Goal: Task Accomplishment & Management: Complete application form

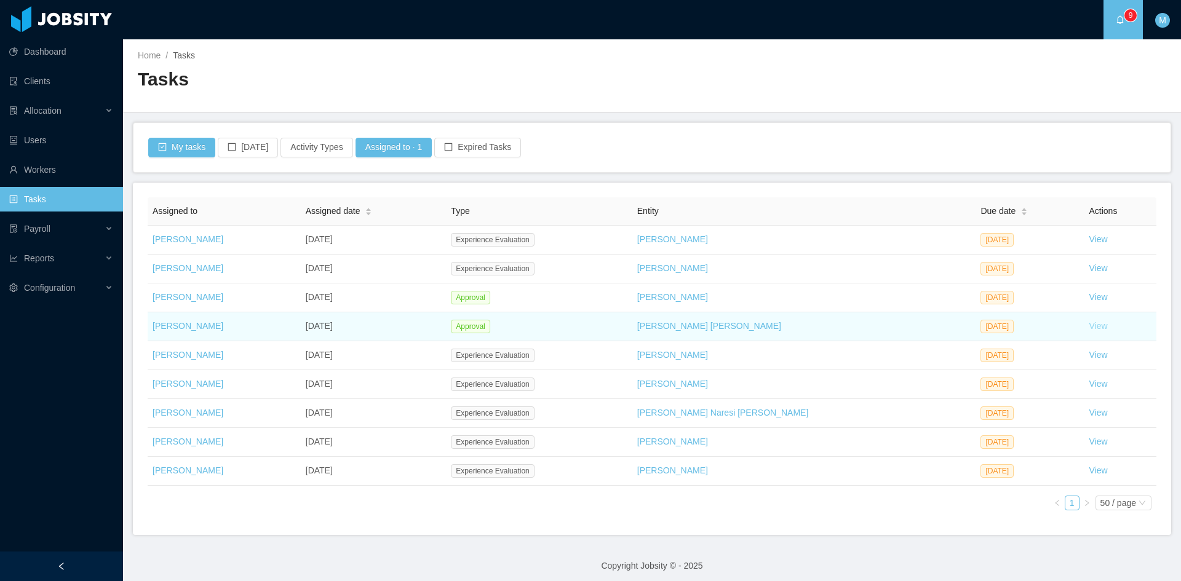
click at [1090, 330] on link "View" at bounding box center [1099, 326] width 18 height 10
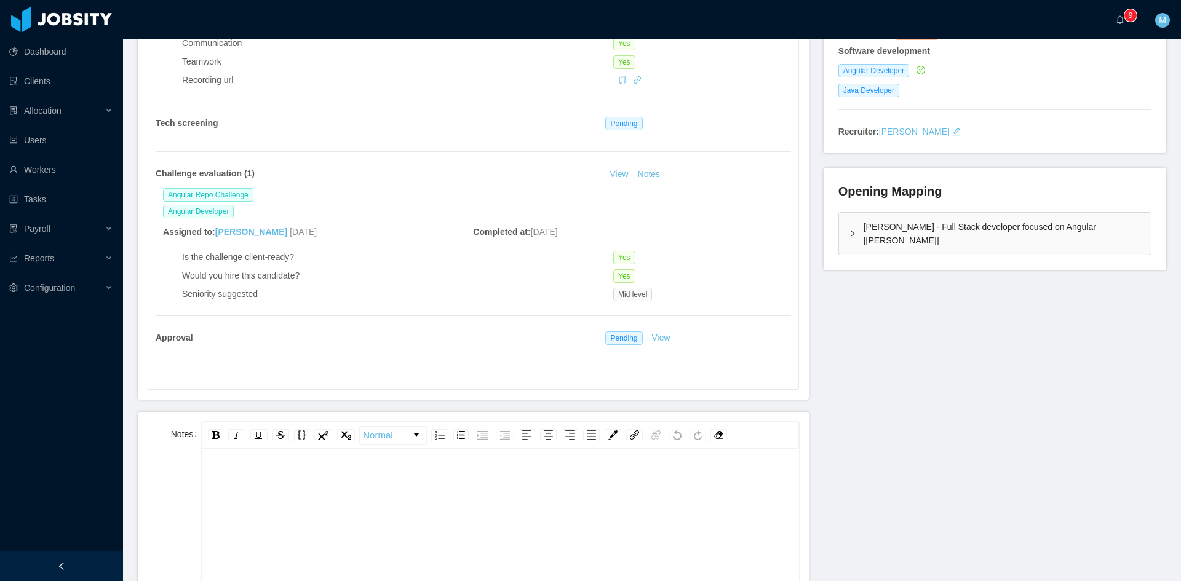
scroll to position [308, 0]
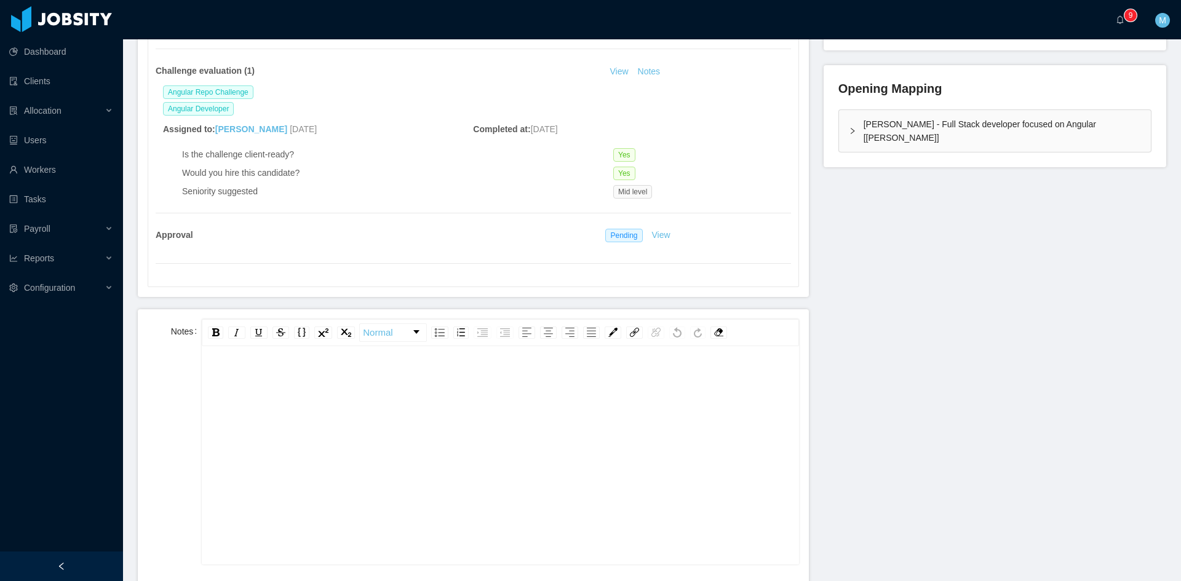
click at [381, 373] on div "rdw-editor" at bounding box center [501, 379] width 578 height 25
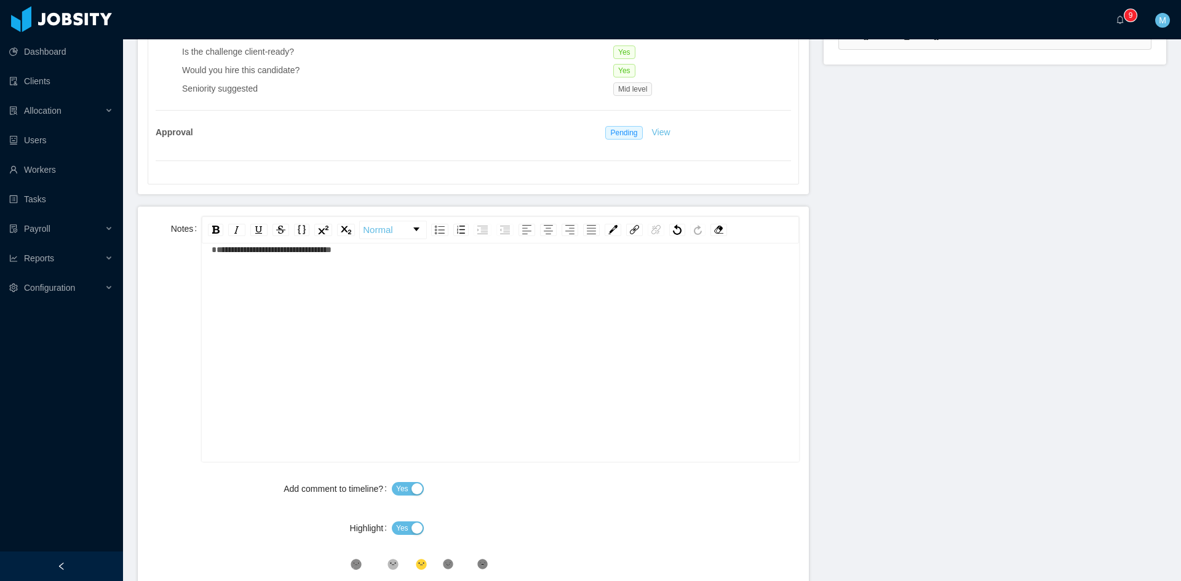
scroll to position [615, 0]
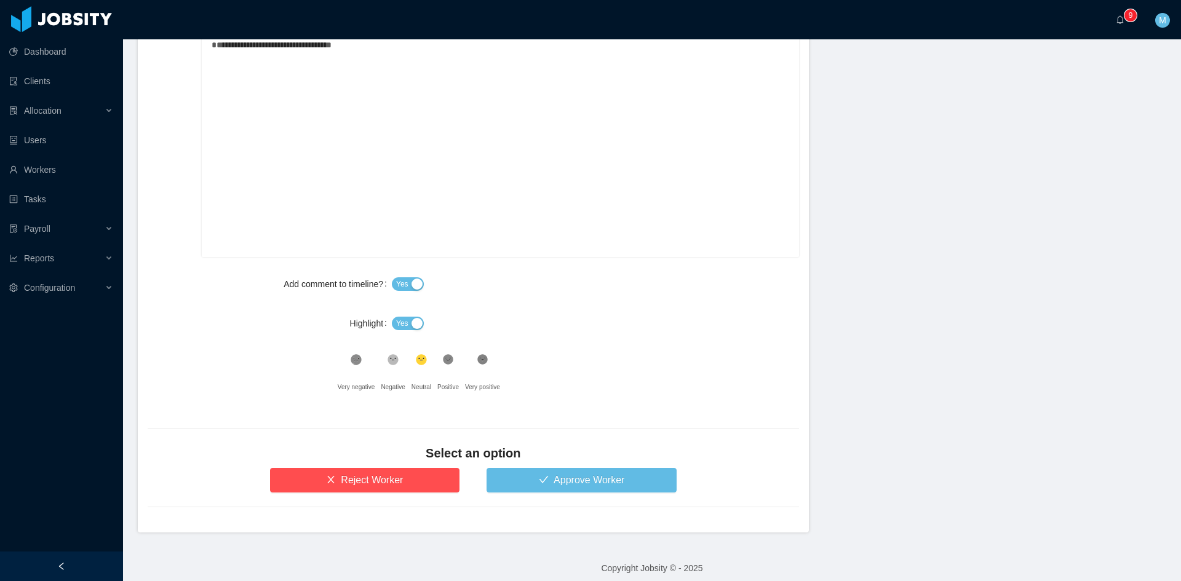
click at [407, 323] on button "Yes" at bounding box center [408, 324] width 32 height 14
click at [530, 476] on button "Approve Worker" at bounding box center [582, 480] width 190 height 25
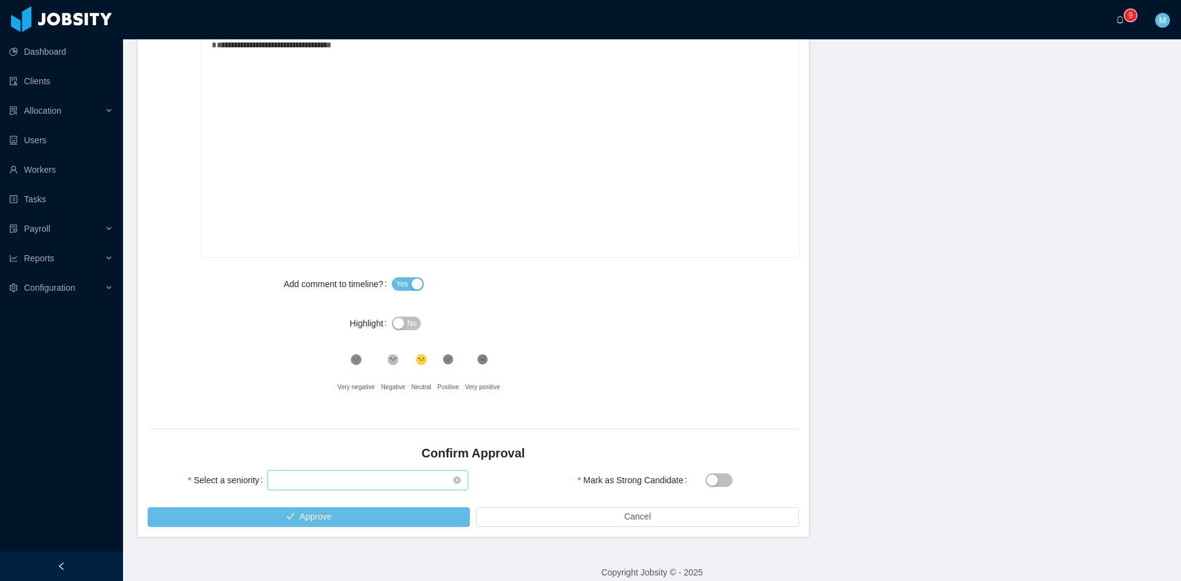
click at [320, 471] on div "Select seniority" at bounding box center [364, 480] width 178 height 18
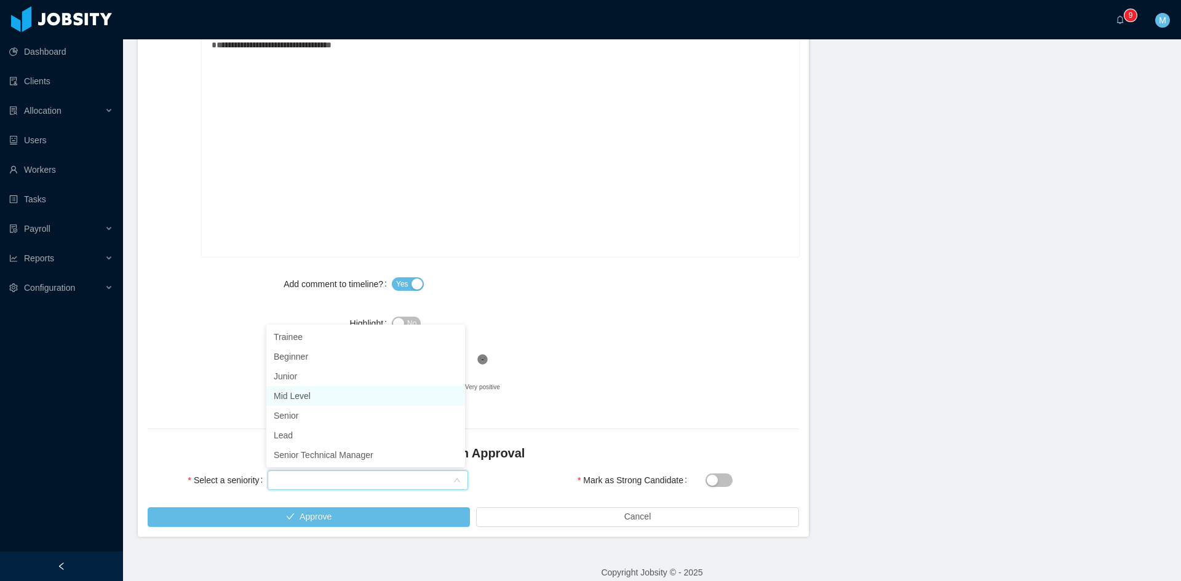
click at [313, 393] on li "Mid Level" at bounding box center [365, 396] width 199 height 20
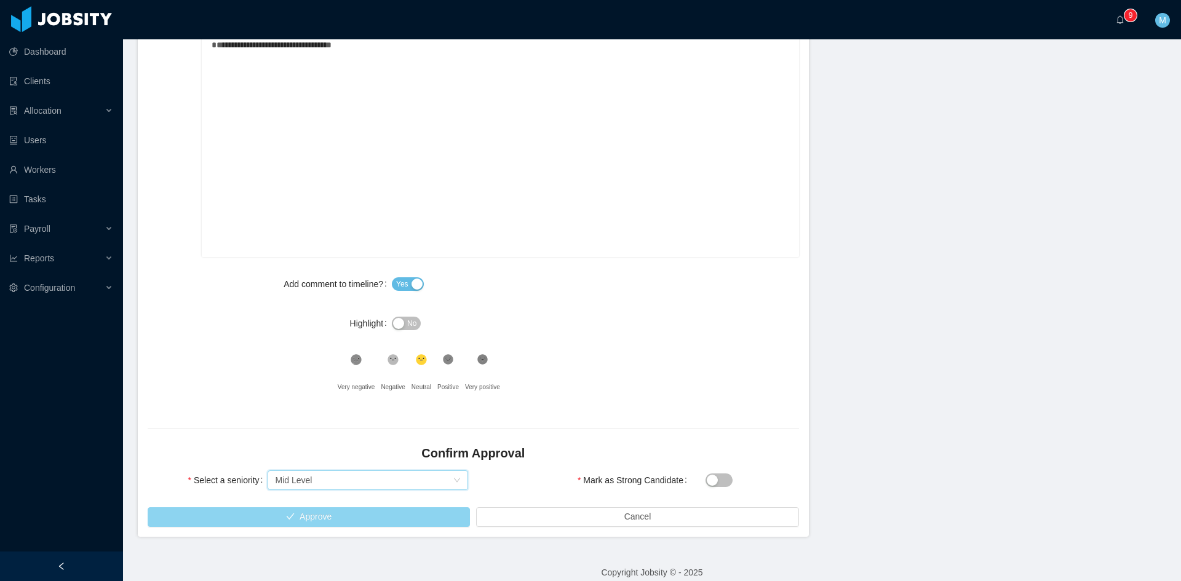
click at [341, 520] on button "Approve" at bounding box center [309, 518] width 322 height 20
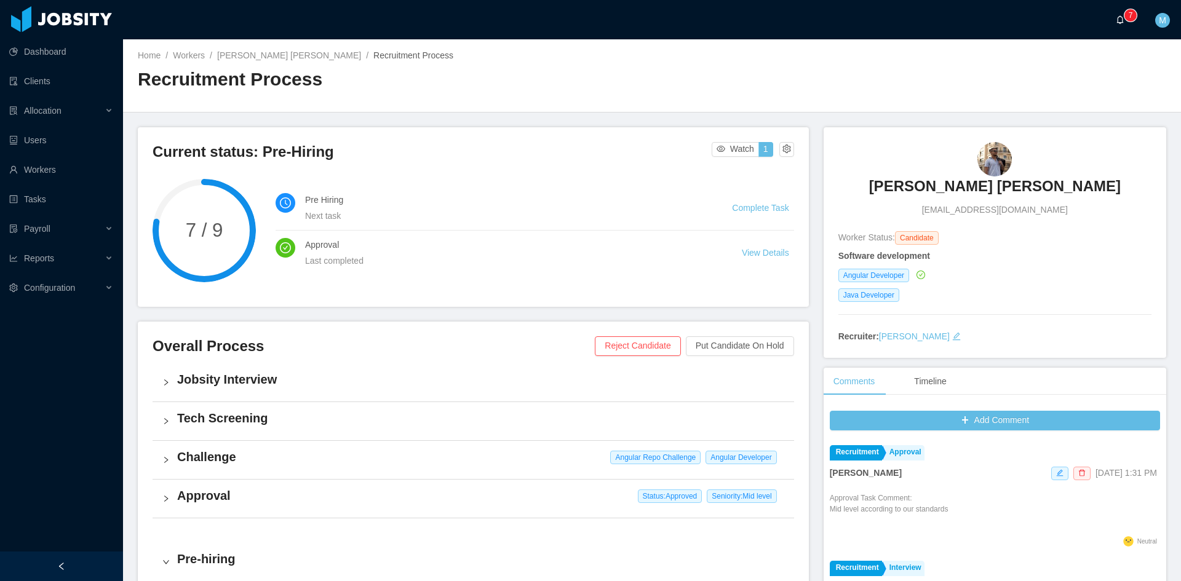
click at [1116, 9] on a=83ded146-cd66-4514-80a8-9a7b1e1b5eb6/Matias%20Marin"] "0 1 2 3 4 5 6 7 8 9 0 1 2 3 4 5 6 7 8 9 0 1 2 3 4 5 6 7 8 9" at bounding box center [1123, 19] width 15 height 39
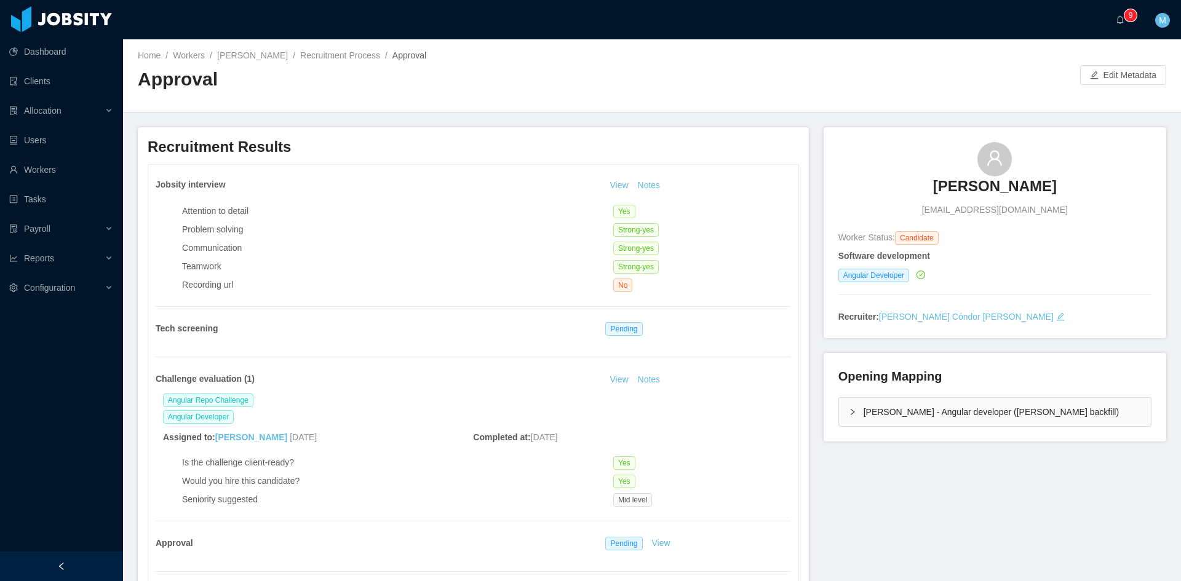
scroll to position [205, 0]
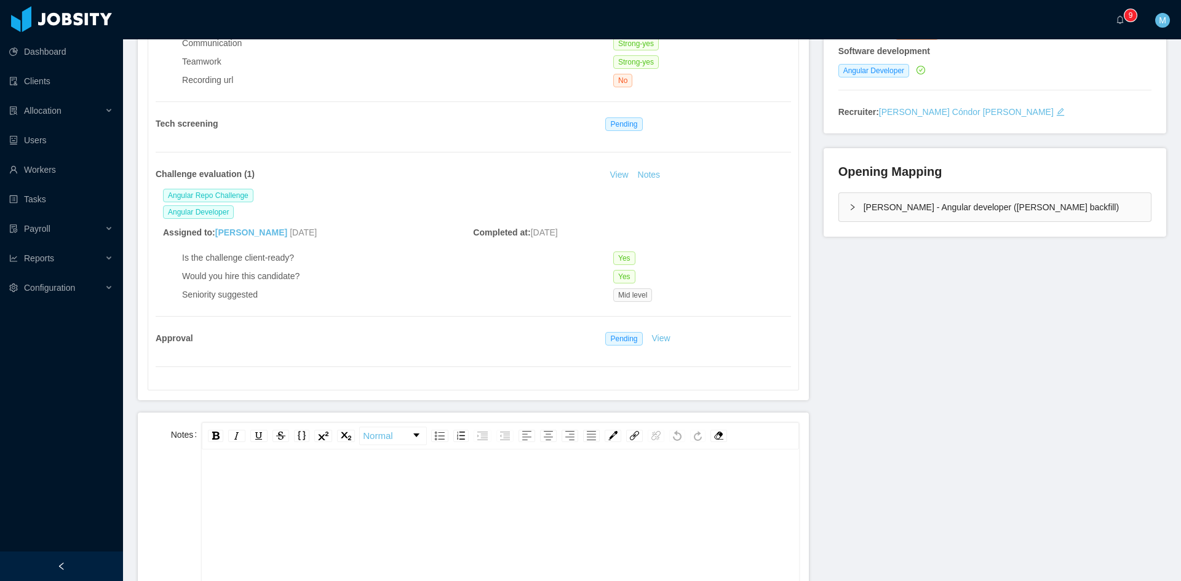
click at [353, 474] on div "rdw-editor" at bounding box center [501, 483] width 578 height 25
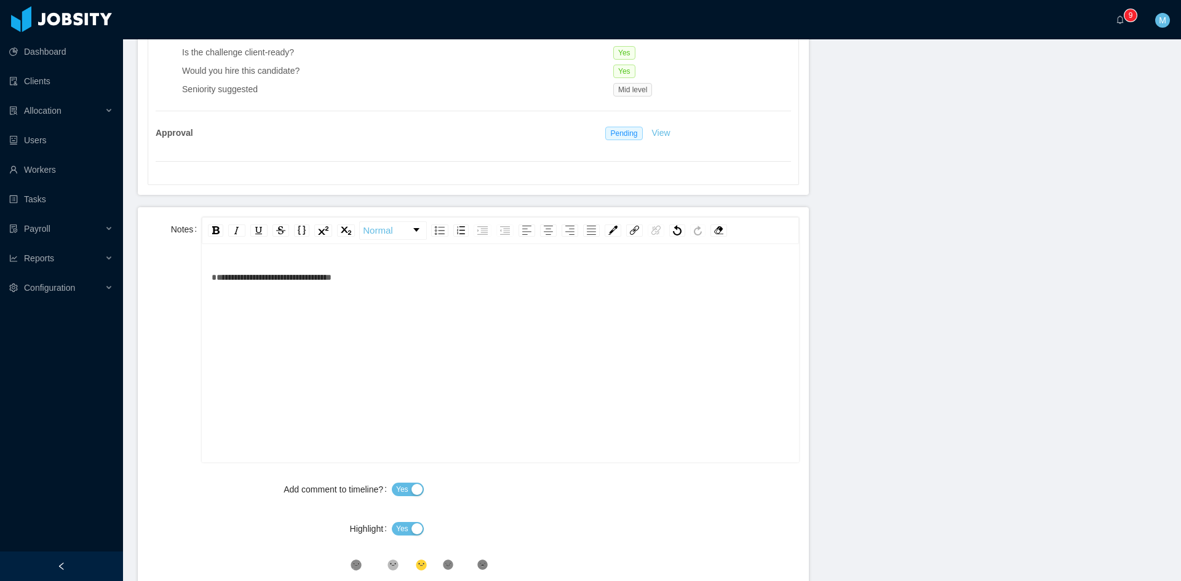
scroll to position [625, 0]
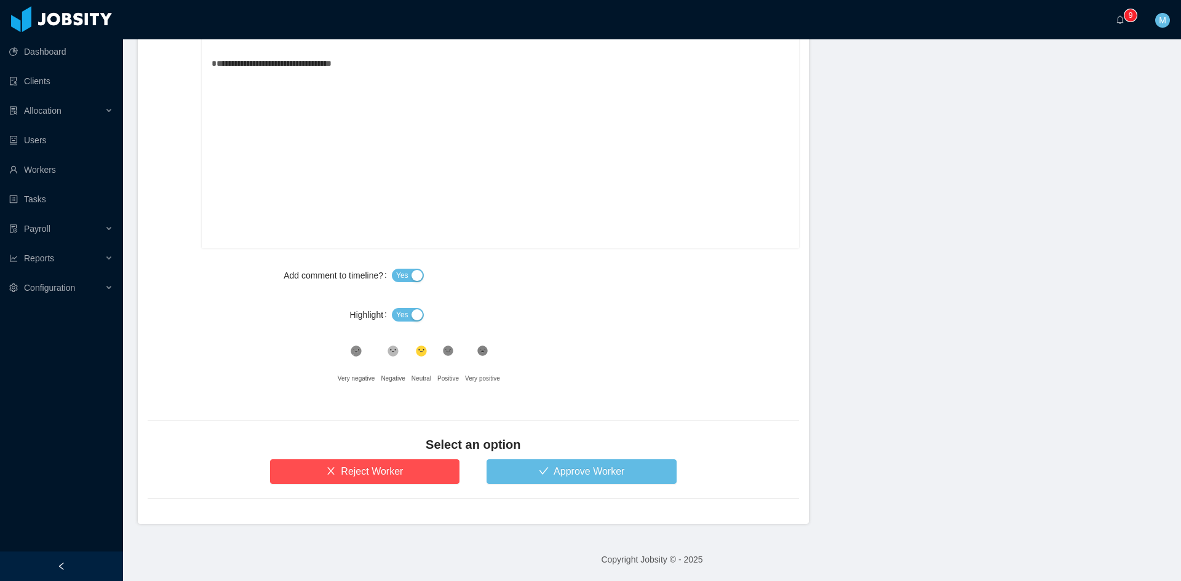
click at [406, 316] on button "Yes" at bounding box center [408, 315] width 32 height 14
click at [562, 508] on form "**********" at bounding box center [473, 258] width 671 height 531
click at [556, 477] on button "Approve Worker" at bounding box center [582, 472] width 190 height 25
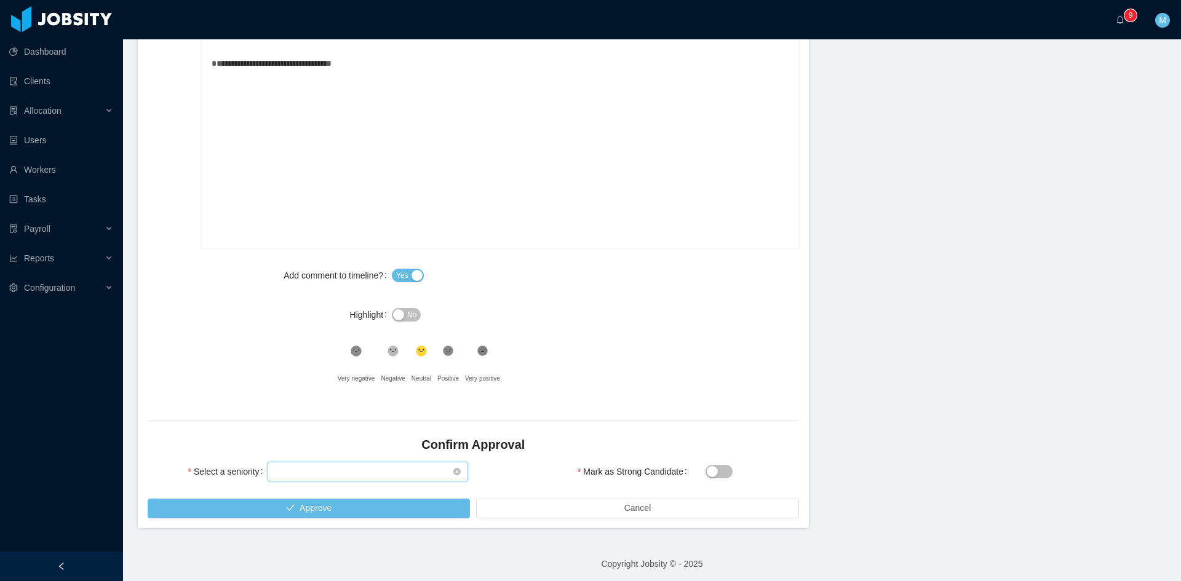
click at [322, 472] on div "Select seniority" at bounding box center [364, 472] width 178 height 18
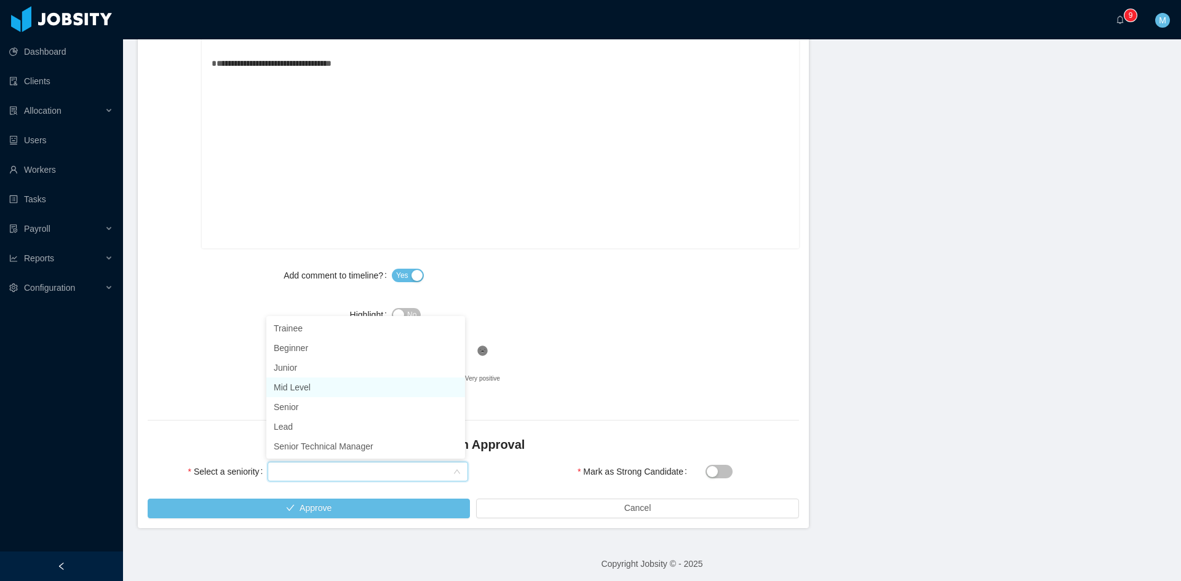
click at [310, 390] on li "Mid Level" at bounding box center [365, 388] width 199 height 20
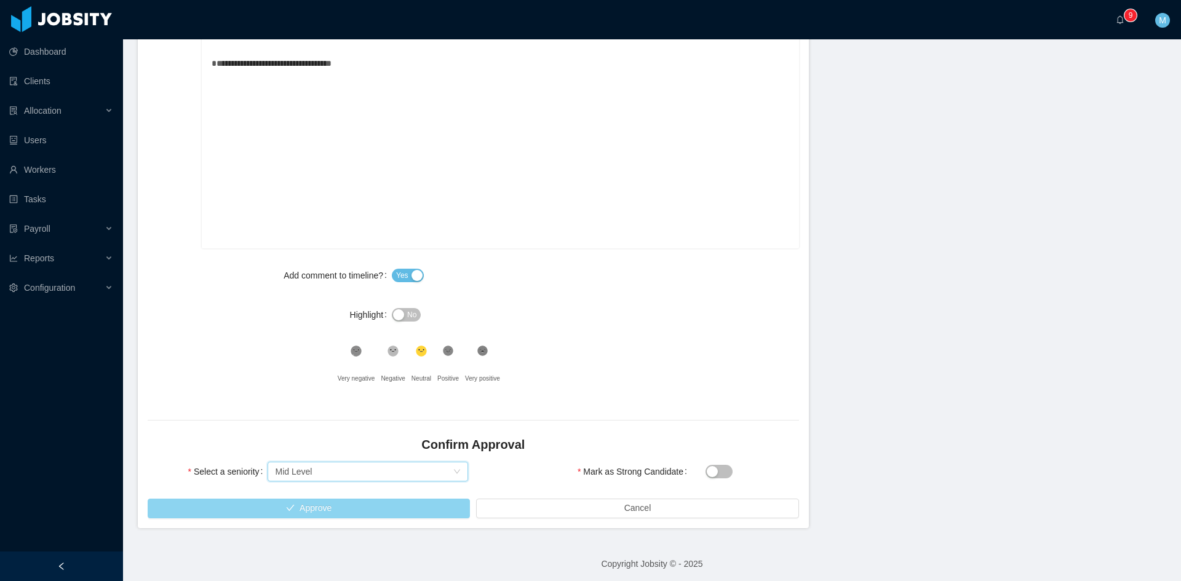
click at [361, 505] on button "Approve" at bounding box center [309, 509] width 322 height 20
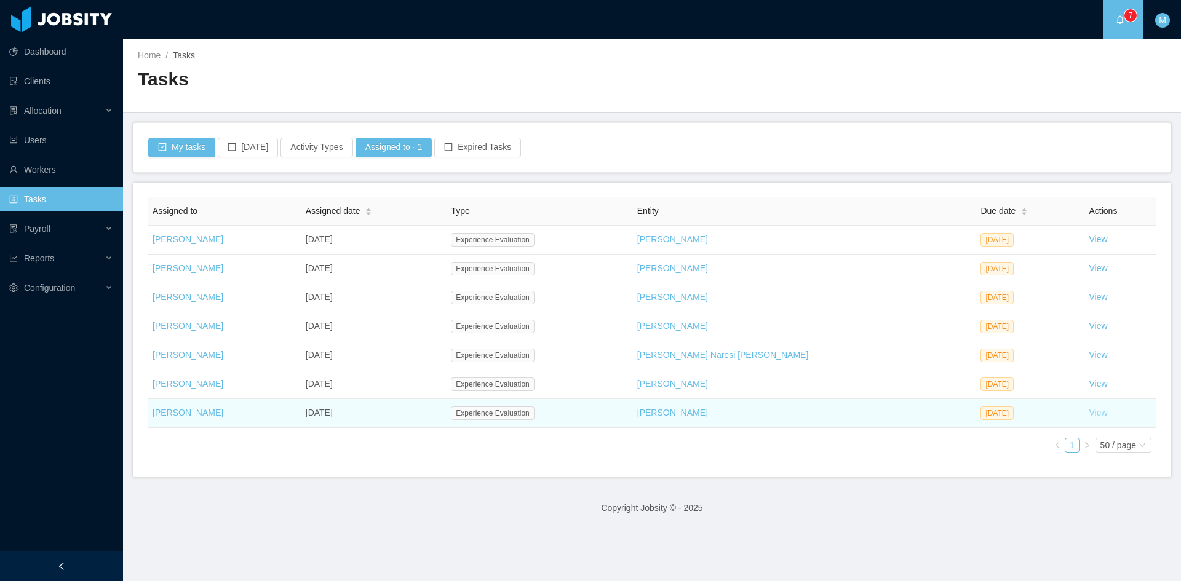
click at [1090, 411] on link "View" at bounding box center [1099, 413] width 18 height 10
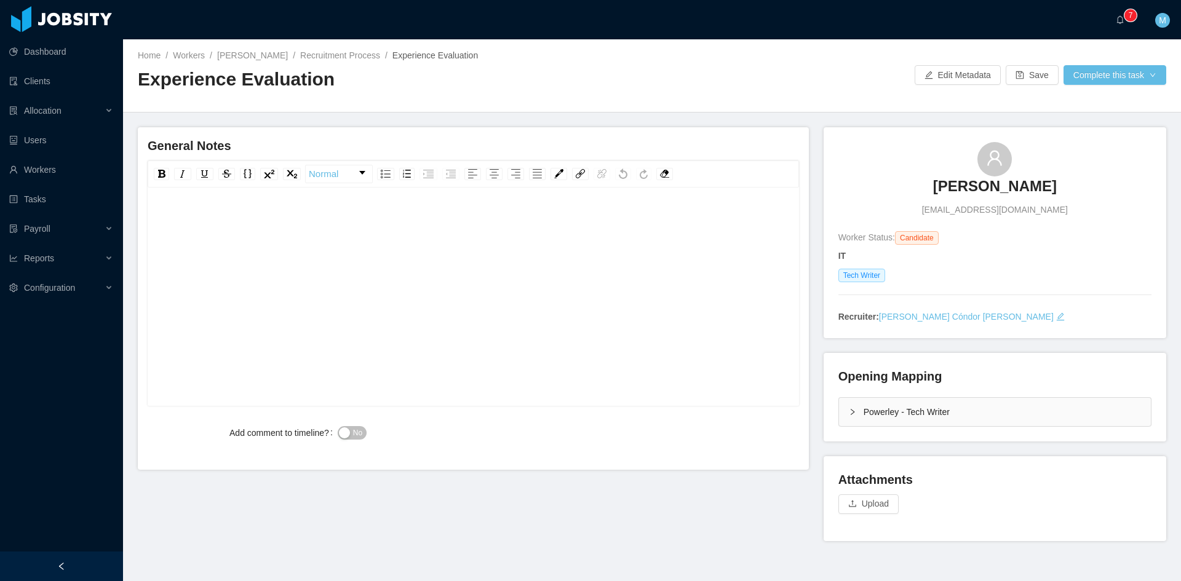
click at [857, 407] on div "Powerley - Tech Writer" at bounding box center [995, 412] width 312 height 28
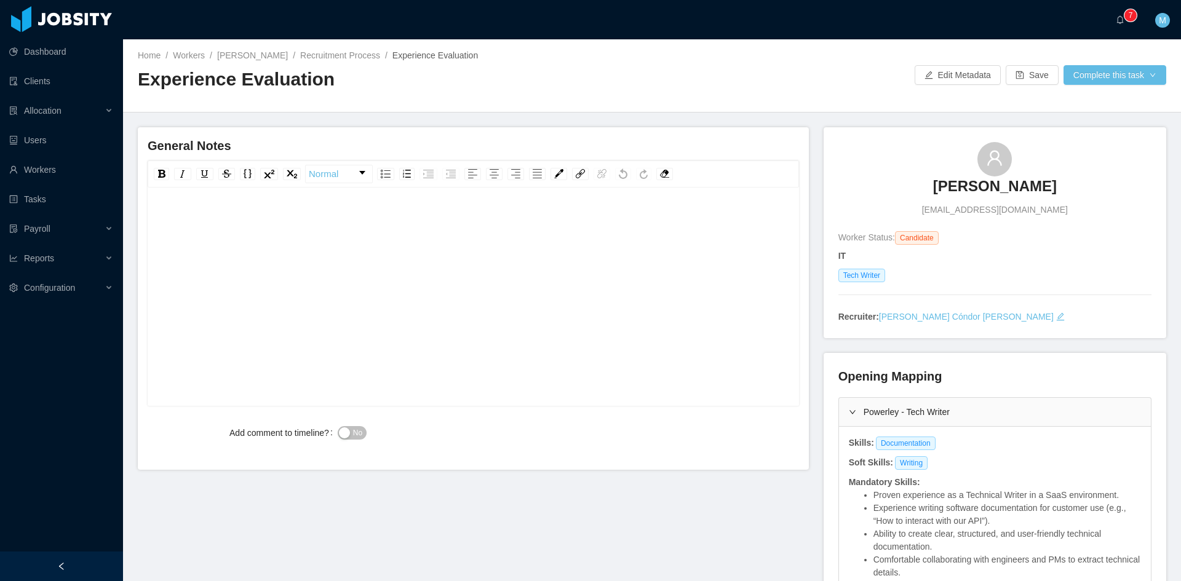
click at [435, 326] on div "rdw-editor" at bounding box center [474, 316] width 633 height 215
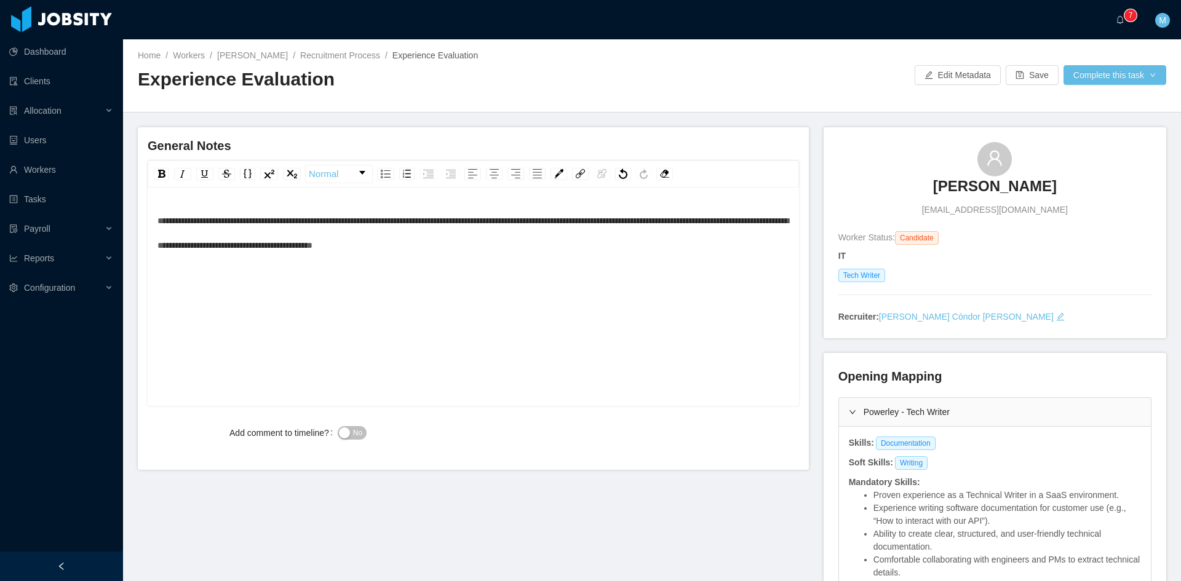
click at [157, 219] on div "**********" at bounding box center [473, 316] width 633 height 215
click at [158, 221] on span "**********" at bounding box center [473, 233] width 631 height 33
click at [348, 430] on button "No" at bounding box center [352, 433] width 29 height 14
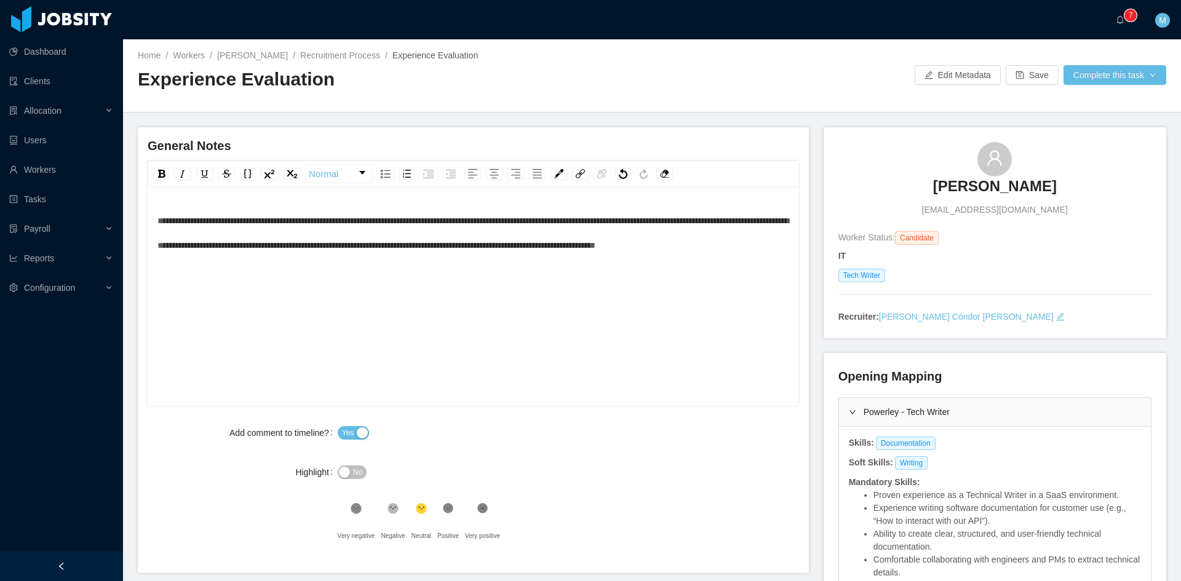
click at [1122, 86] on div "Home / Workers / Antony William / Recruitment Process / Experience Evaluation /…" at bounding box center [652, 75] width 1058 height 73
click at [1128, 82] on button "Complete this task" at bounding box center [1115, 75] width 103 height 20
click at [1109, 107] on button "Save Evaluation" at bounding box center [1107, 103] width 95 height 20
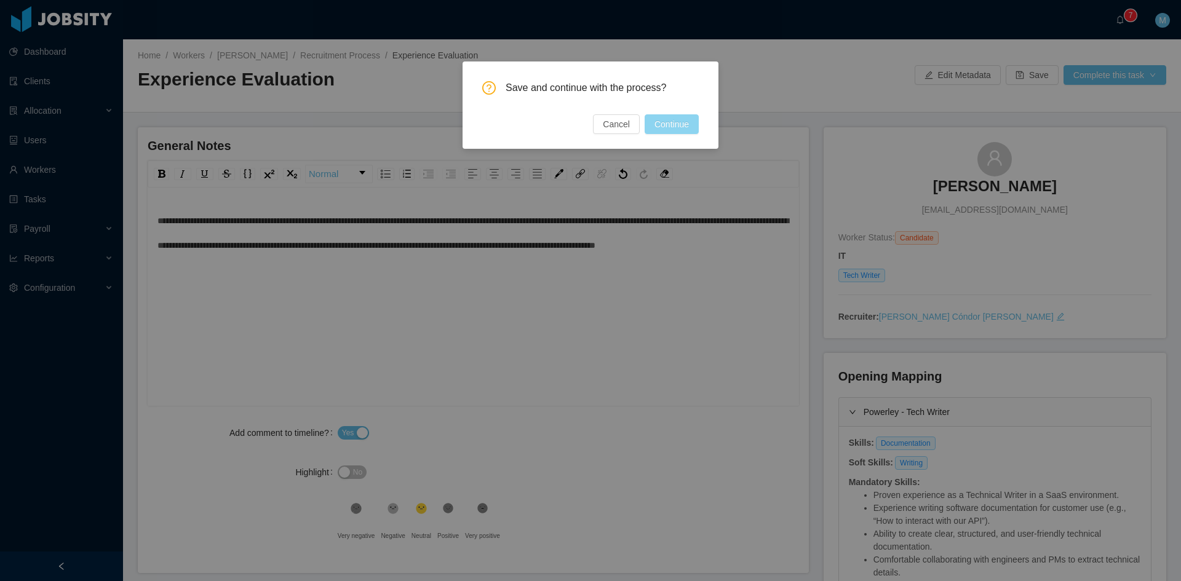
click at [688, 124] on button "Continue" at bounding box center [672, 124] width 54 height 20
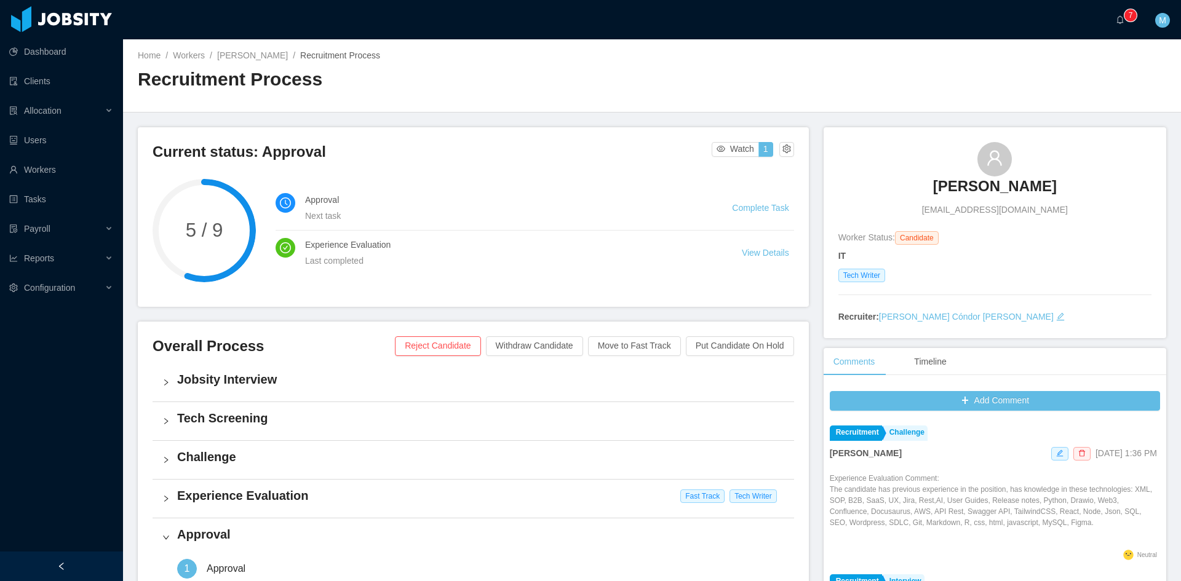
scroll to position [313, 0]
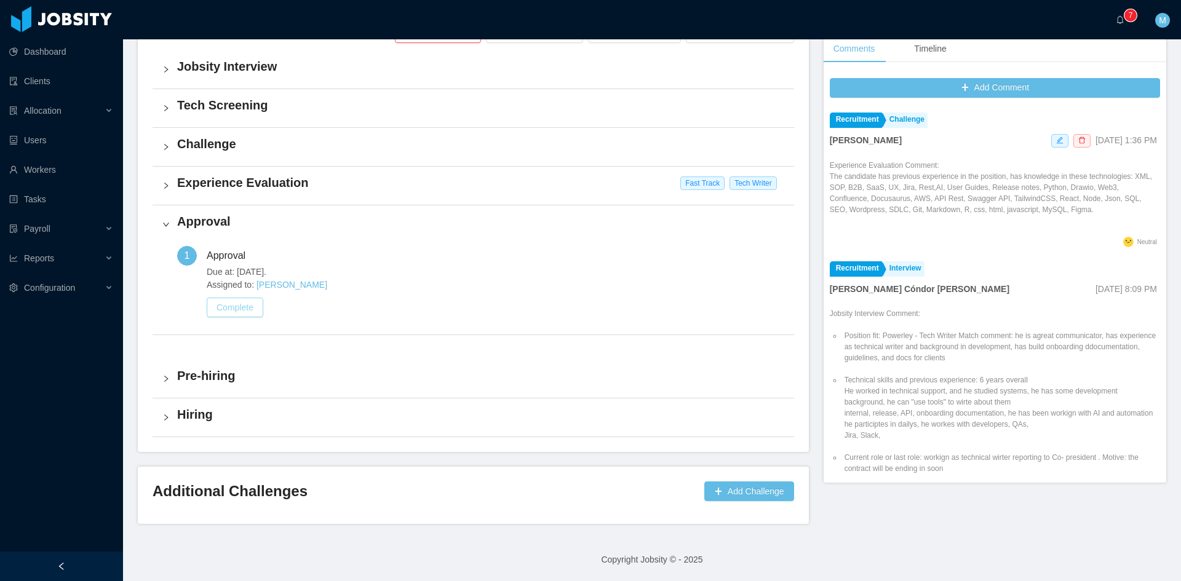
click at [244, 305] on button "Complete" at bounding box center [235, 308] width 57 height 20
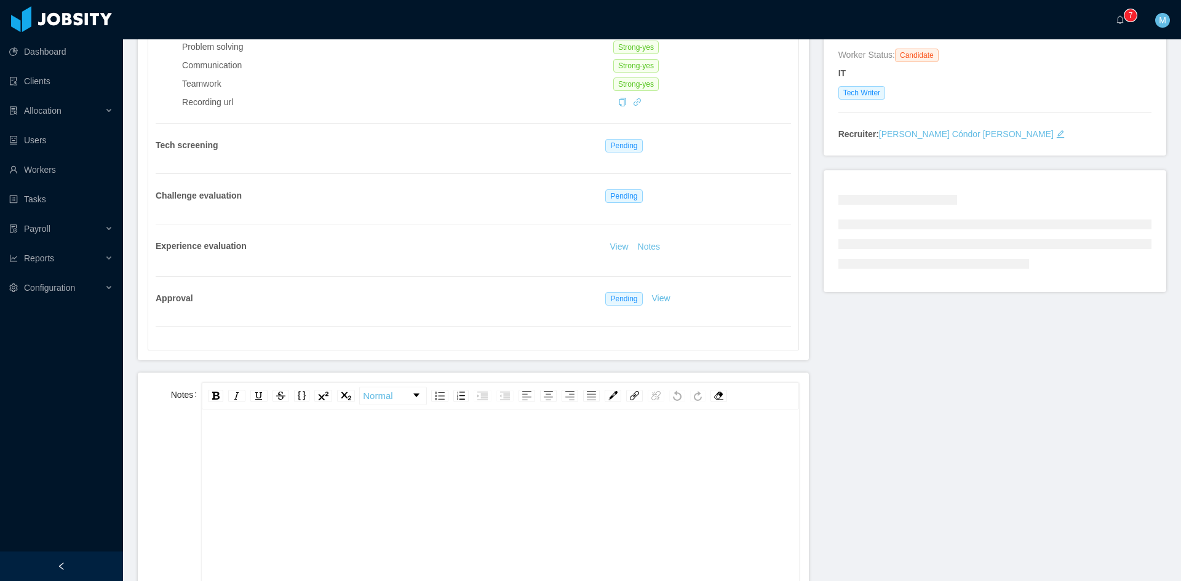
click at [498, 445] on div "rdw-editor" at bounding box center [501, 443] width 578 height 25
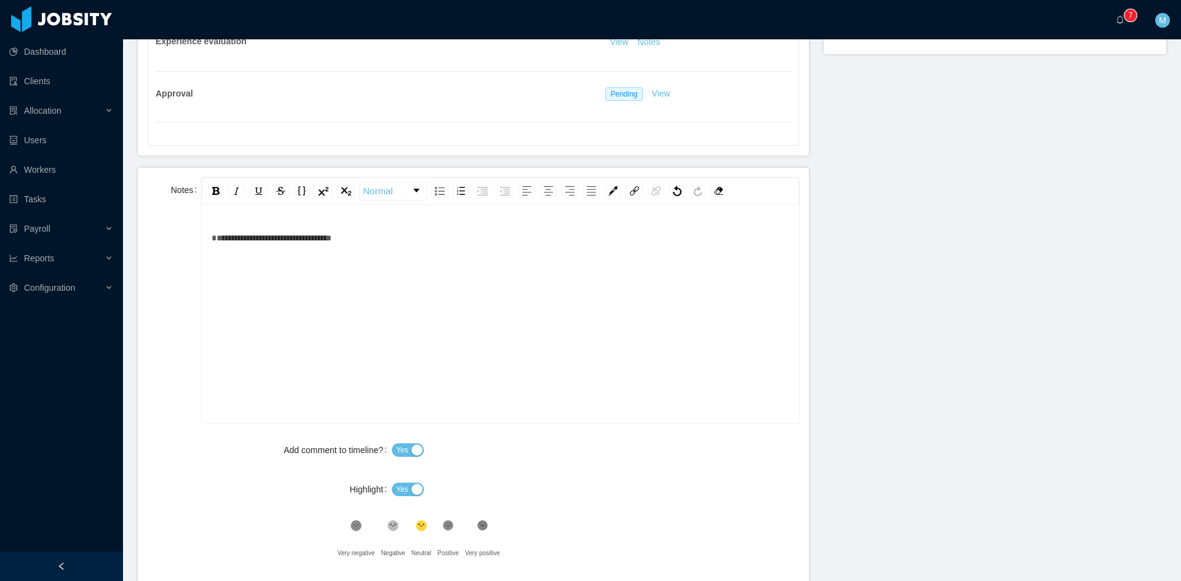
scroll to position [562, 0]
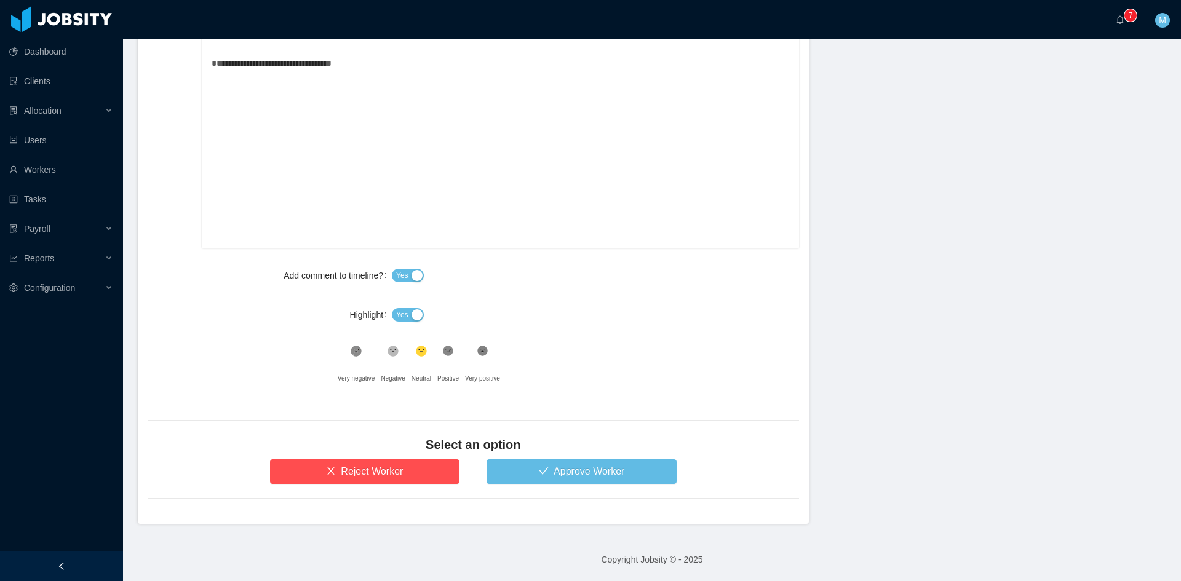
click at [409, 320] on button "Yes" at bounding box center [408, 315] width 32 height 14
click at [567, 474] on button "Approve Worker" at bounding box center [582, 472] width 190 height 25
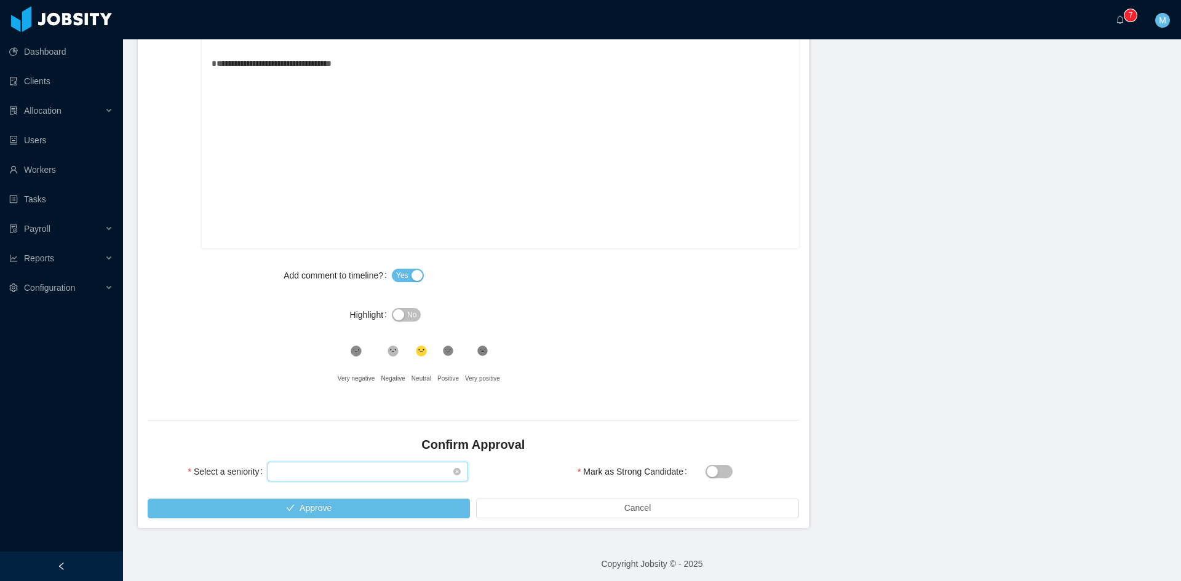
click at [316, 471] on div "Select seniority" at bounding box center [364, 472] width 178 height 18
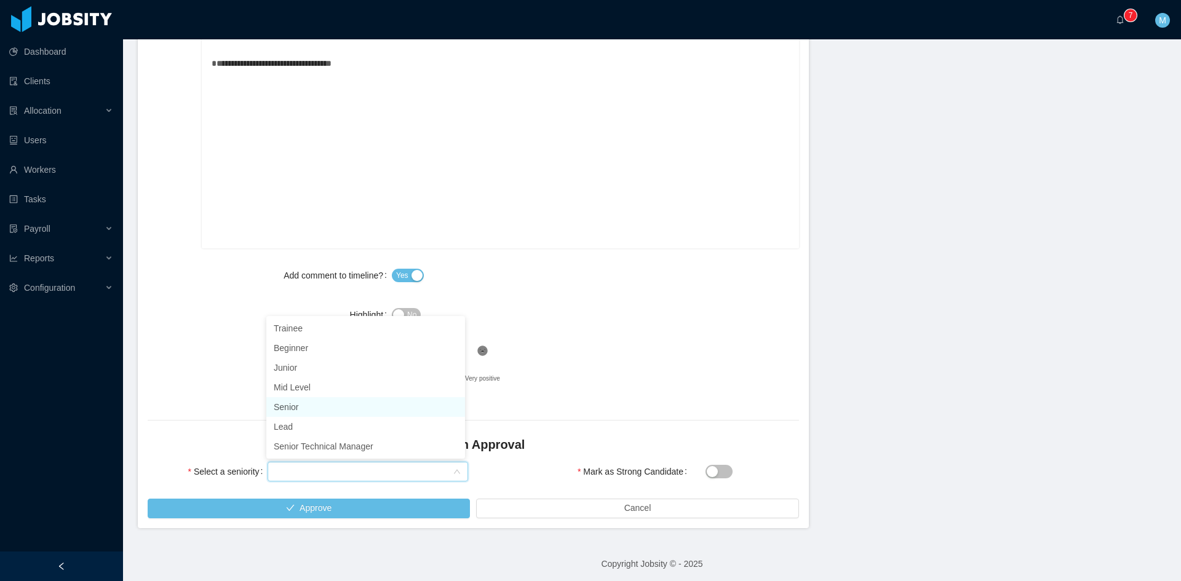
click at [301, 406] on li "Senior" at bounding box center [365, 408] width 199 height 20
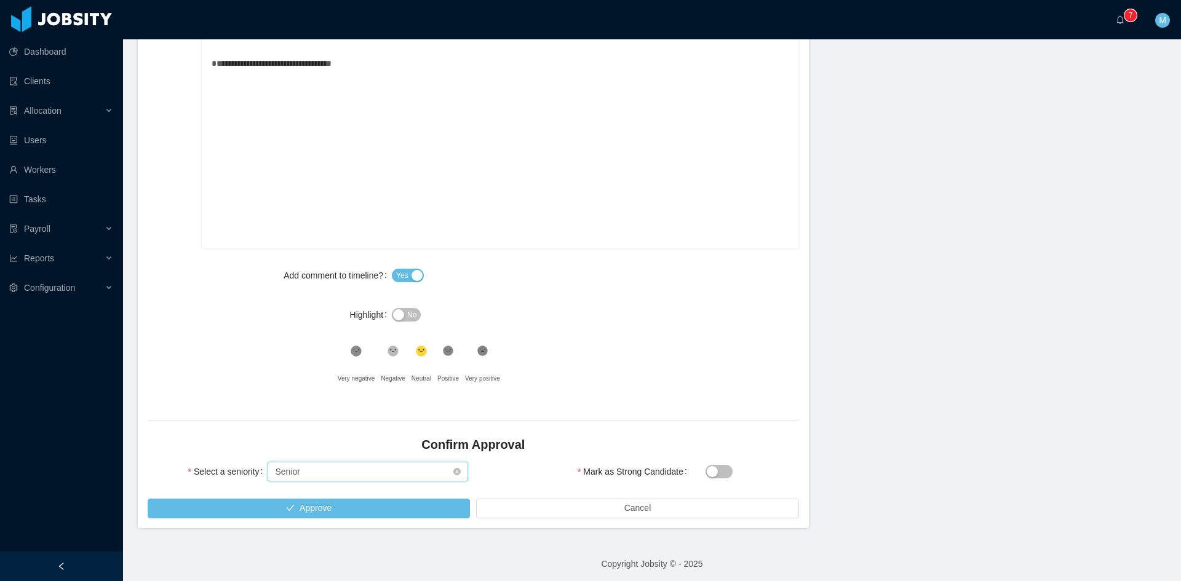
click at [308, 468] on div "Select seniority Senior" at bounding box center [364, 472] width 178 height 18
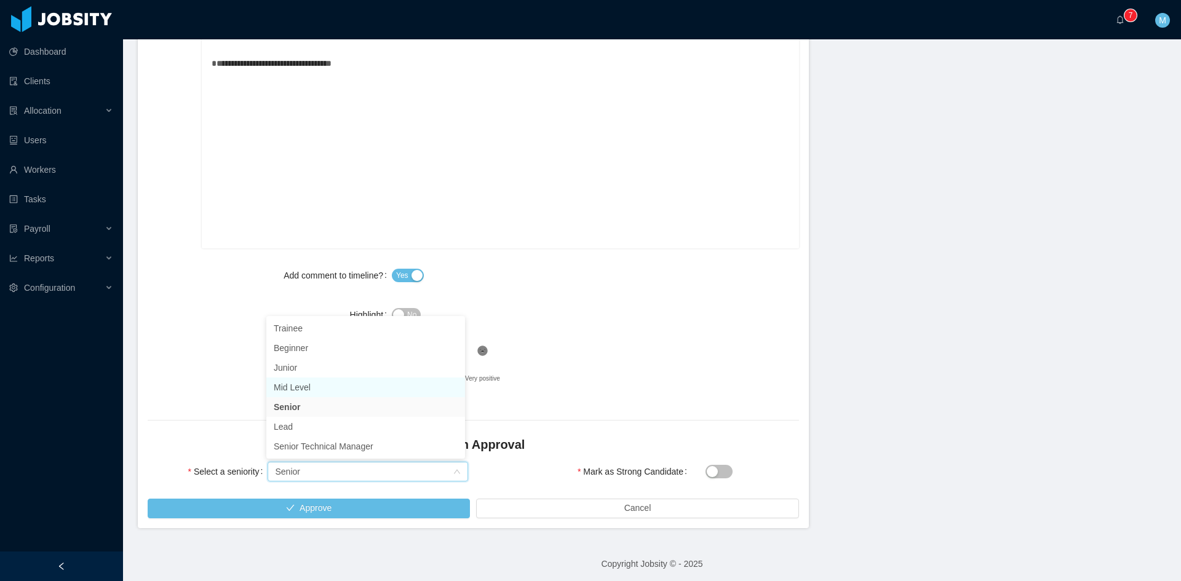
click at [310, 388] on li "Mid Level" at bounding box center [365, 388] width 199 height 20
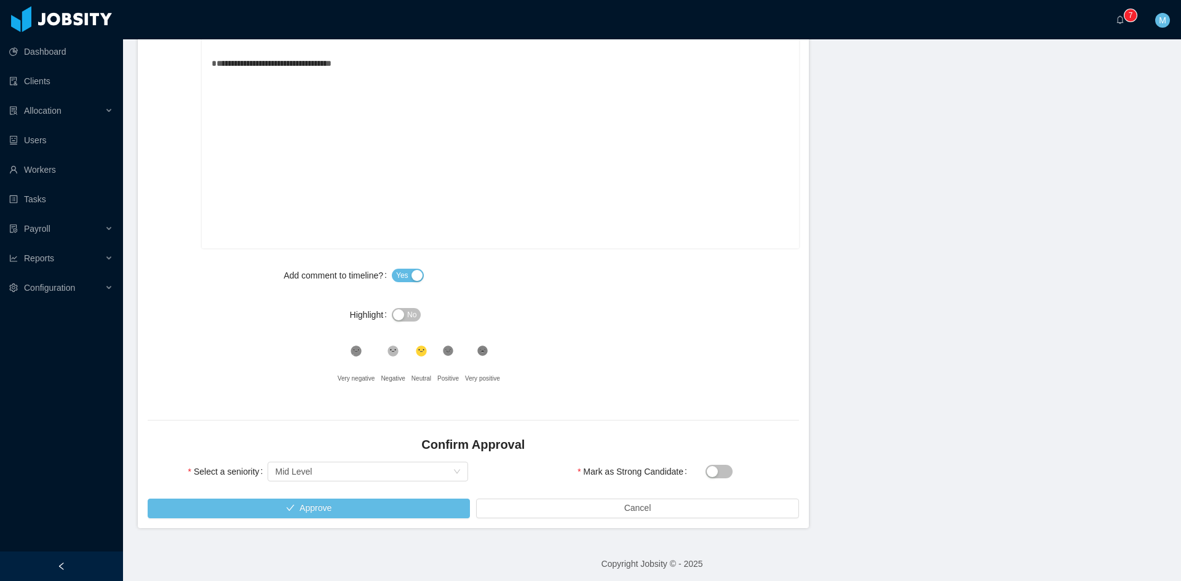
click at [443, 349] on icon at bounding box center [448, 351] width 10 height 10
click at [397, 498] on div "Select a seniority Select seniority Mid Level" at bounding box center [308, 479] width 330 height 39
click at [398, 503] on button "Approve" at bounding box center [309, 509] width 322 height 20
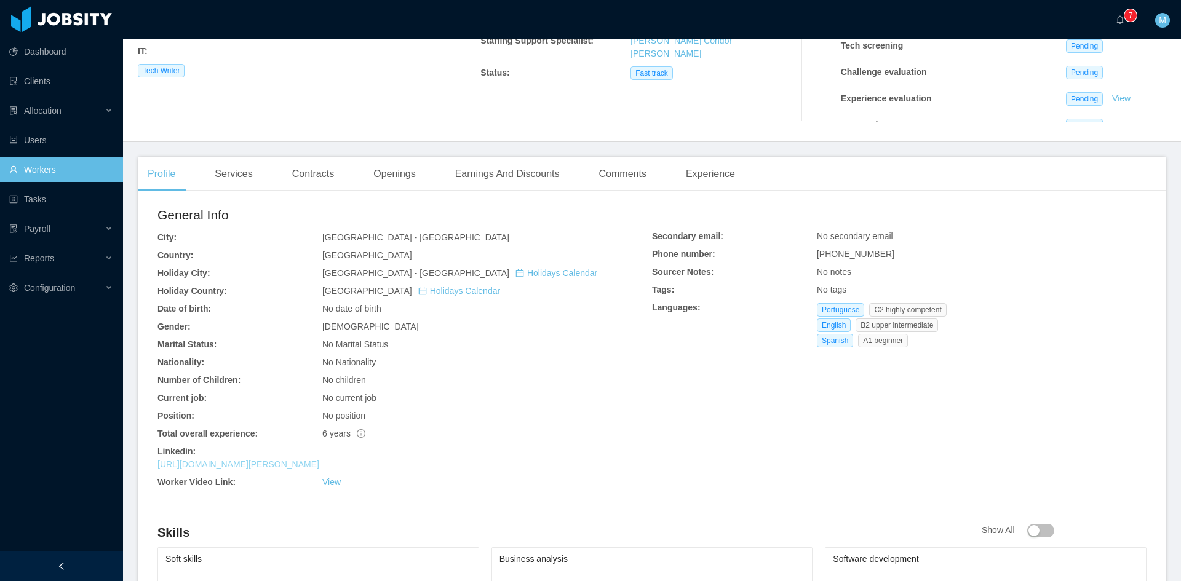
scroll to position [308, 0]
